Goal: Find specific page/section: Find specific page/section

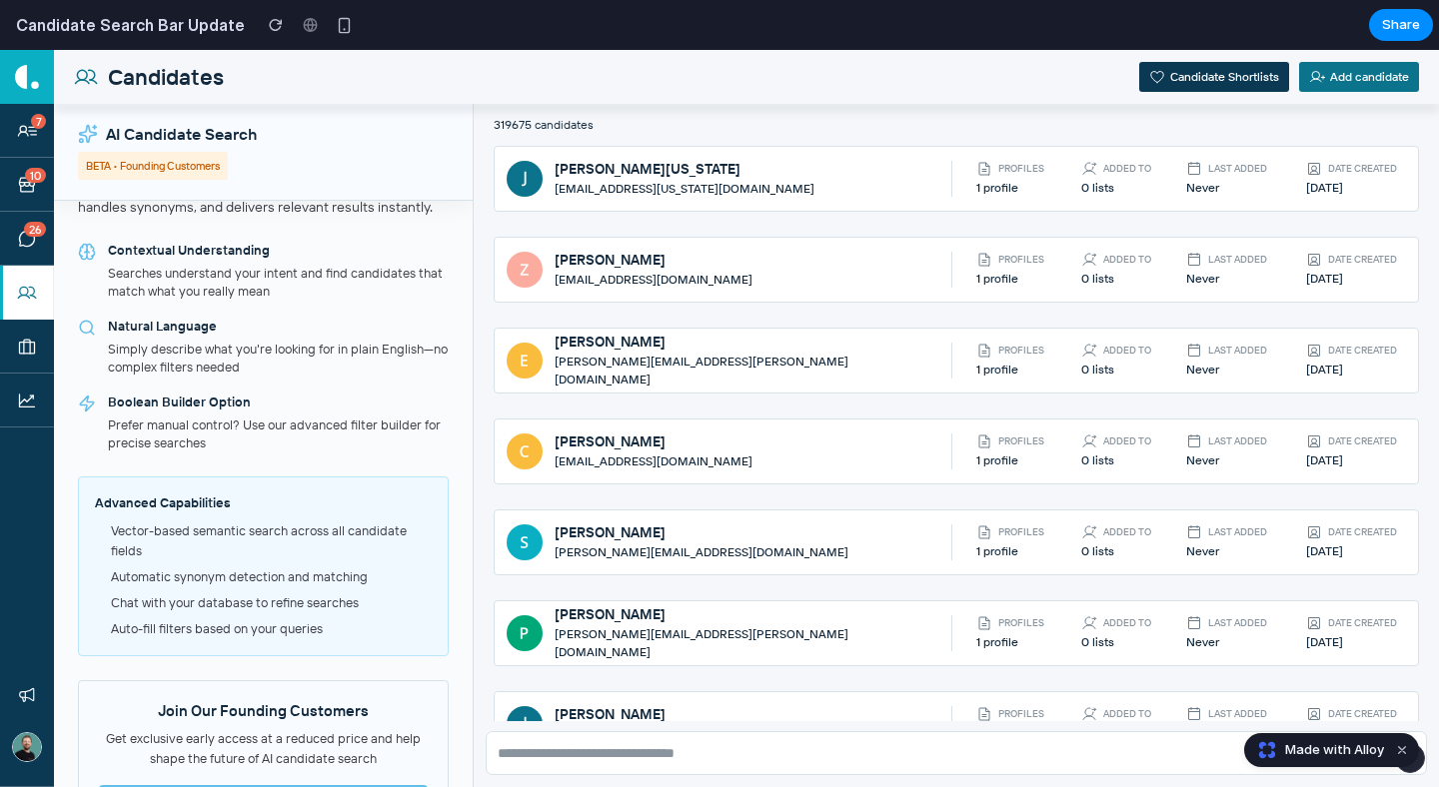
scroll to position [215, 0]
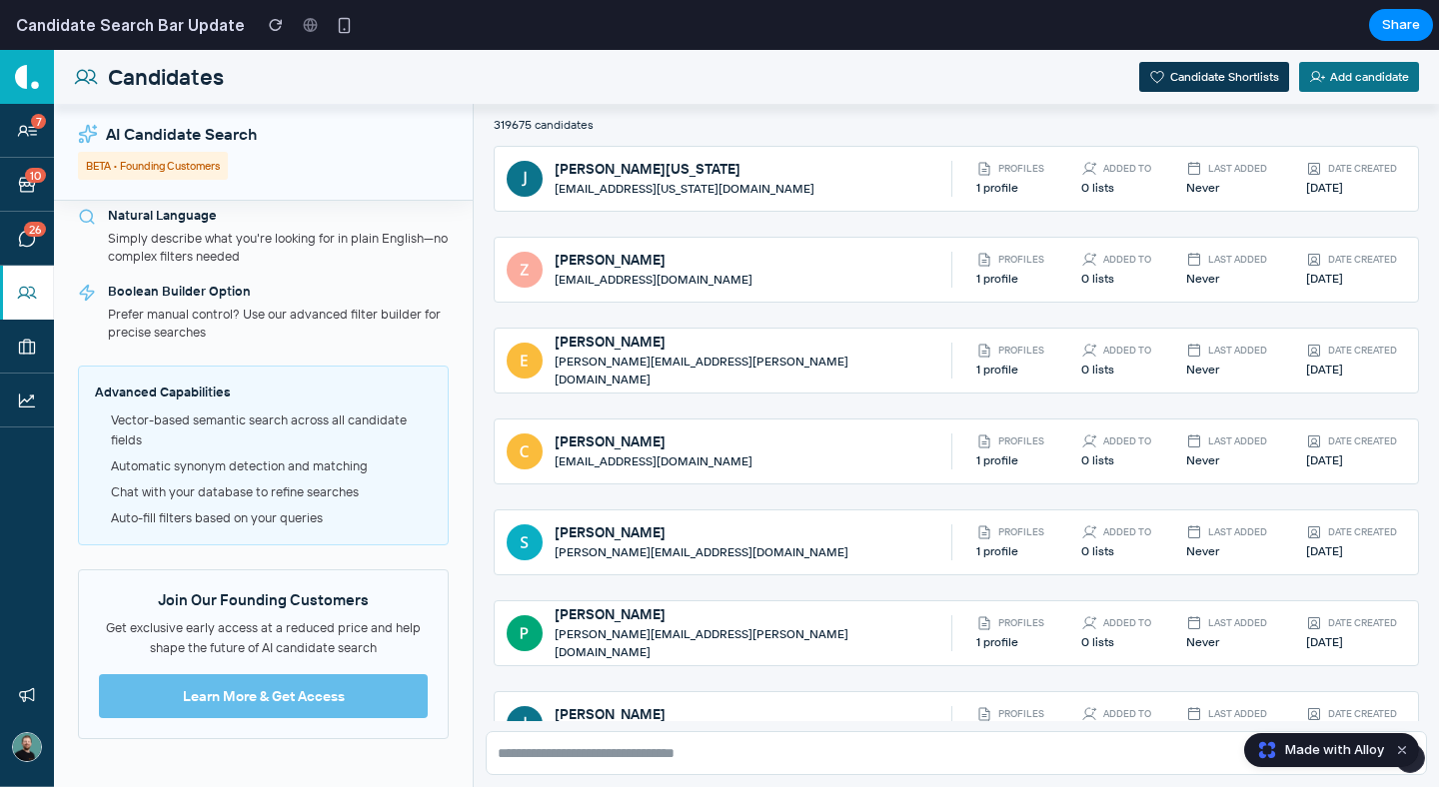
click at [272, 633] on div "Get exclusive early access at a reduced price and help shape the future of AI c…" at bounding box center [263, 638] width 329 height 40
copy div "Get exclusive early access at a reduced price and help shape the future of AI c…"
click at [312, 327] on div "Prefer manual control? Use our advanced filter builder for precise searches" at bounding box center [278, 324] width 341 height 36
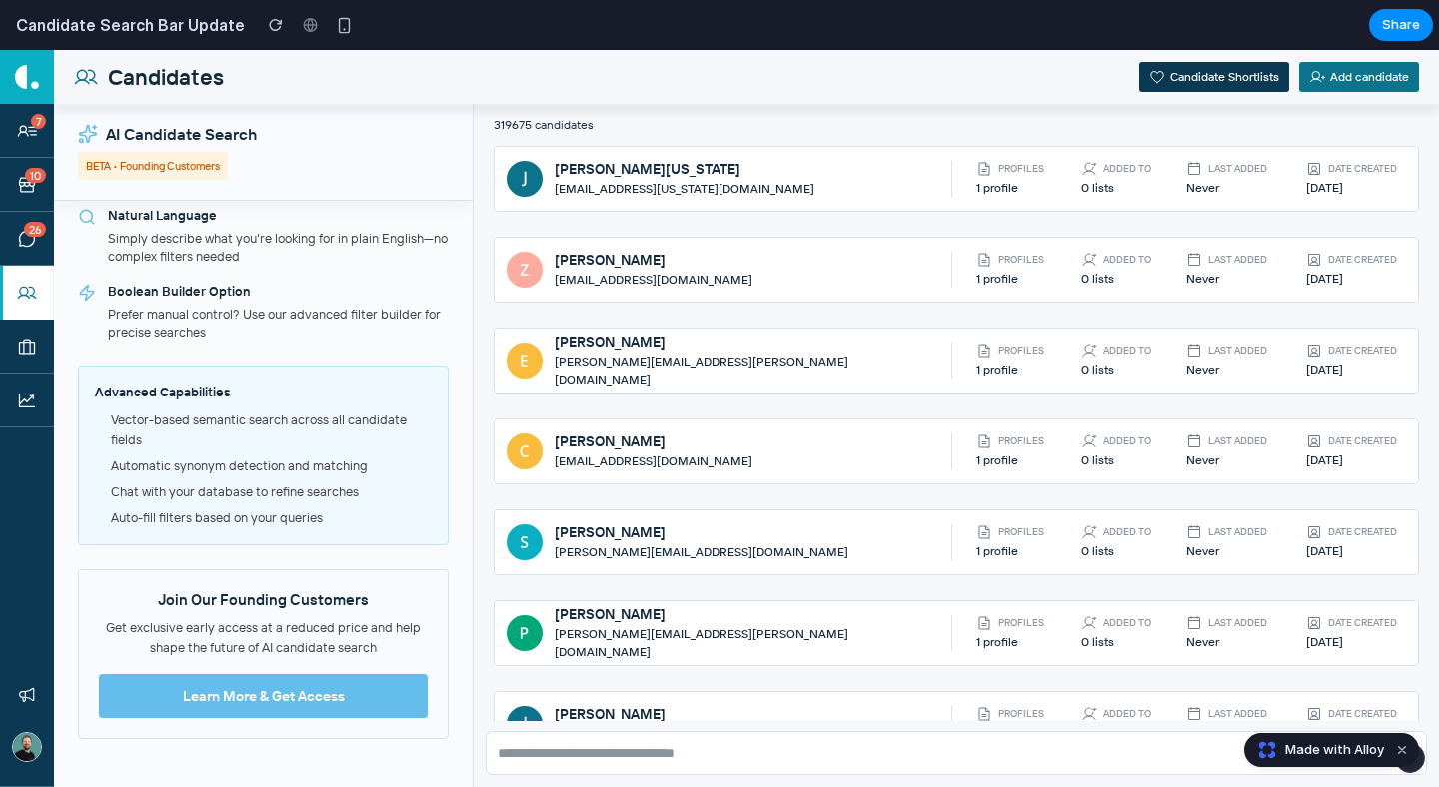
scroll to position [0, 0]
